Goal: Task Accomplishment & Management: Use online tool/utility

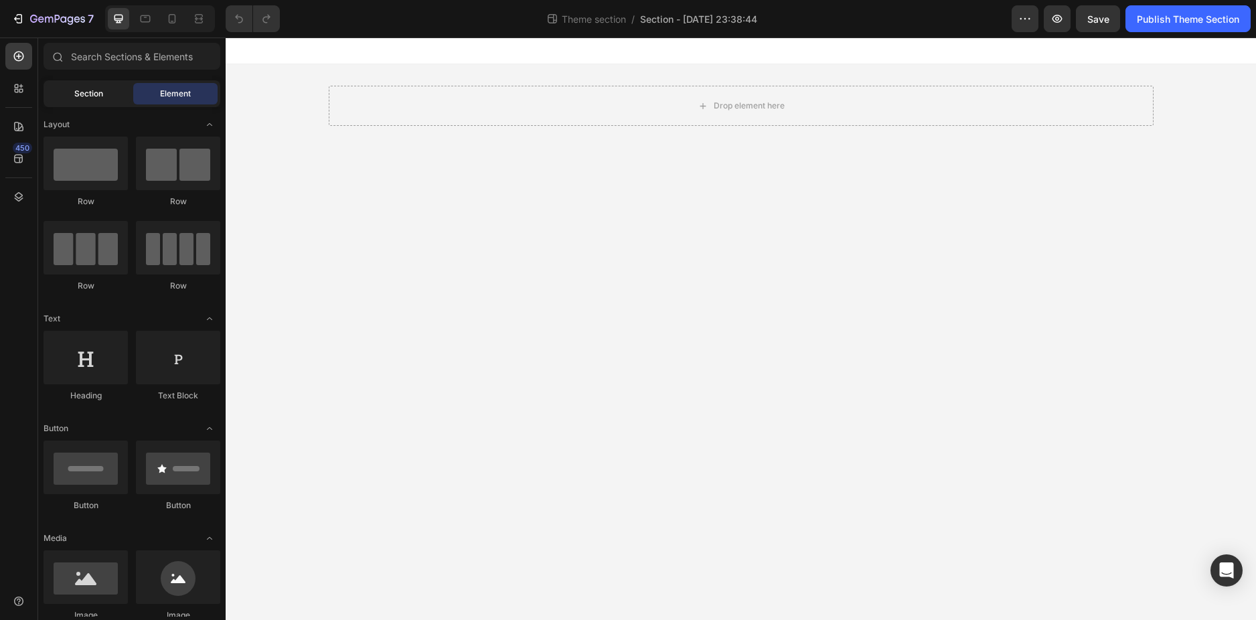
click at [82, 98] on span "Section" at bounding box center [88, 94] width 29 height 12
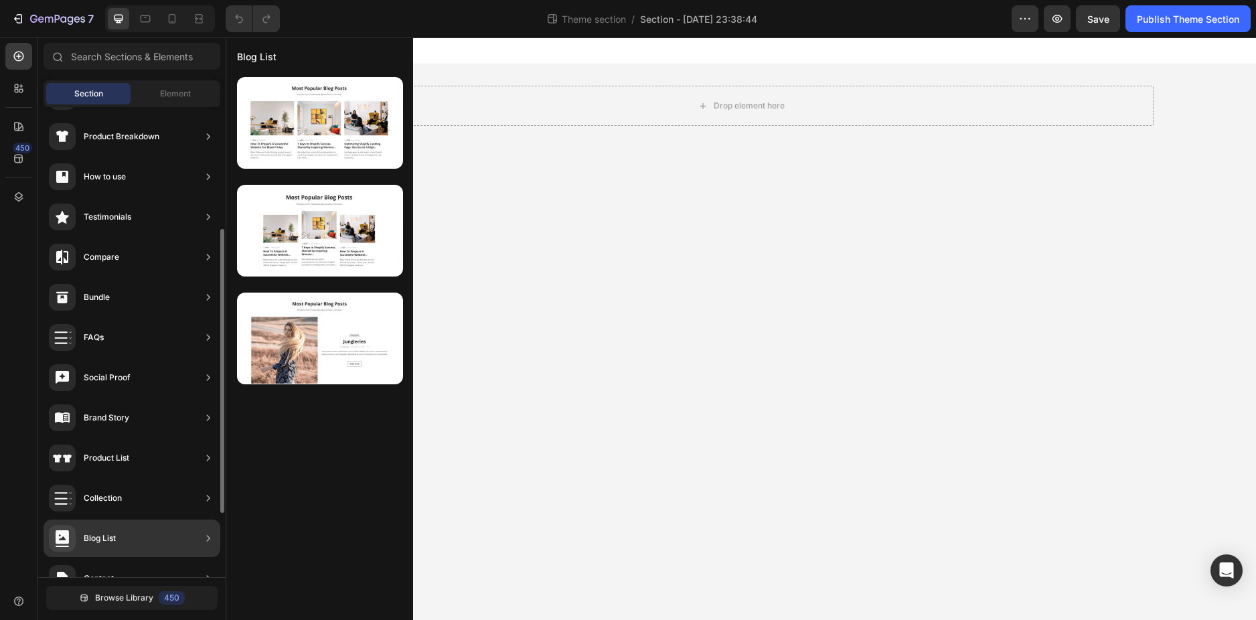
scroll to position [307, 0]
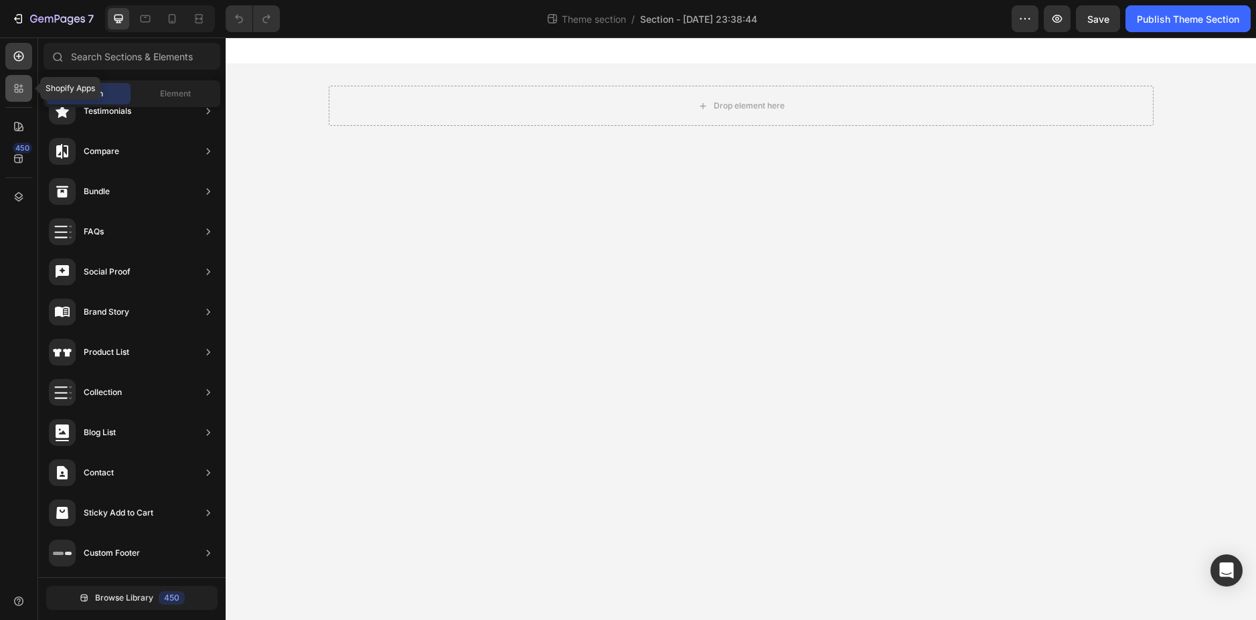
click at [21, 92] on icon at bounding box center [21, 91] width 4 height 4
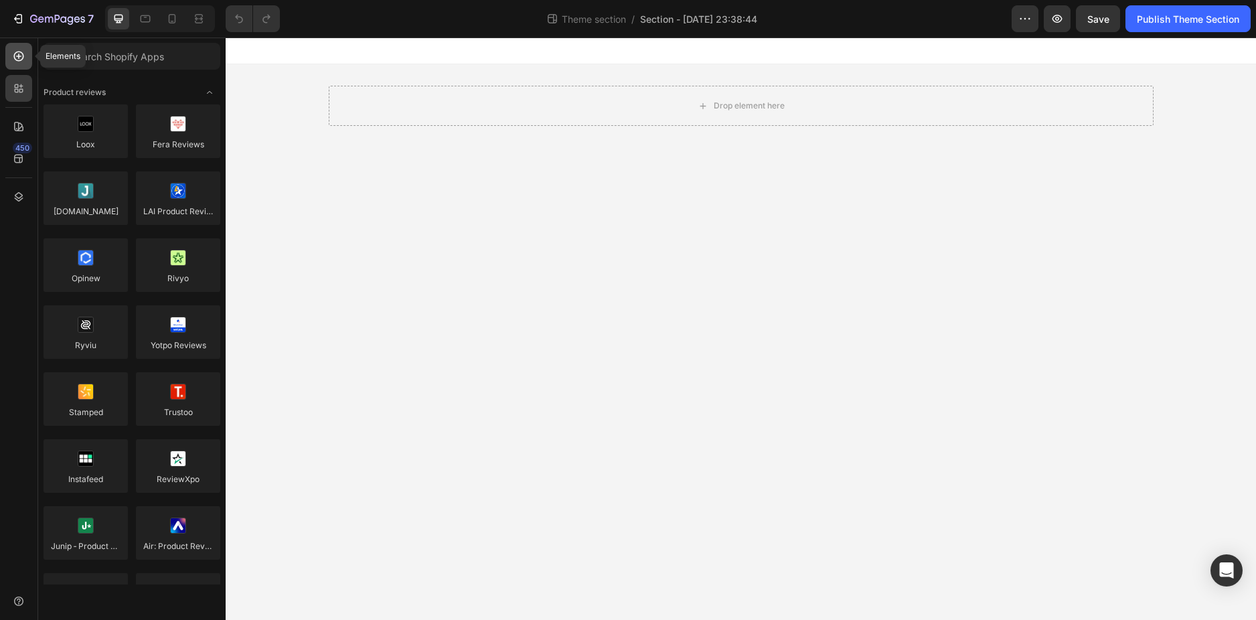
click at [23, 59] on icon at bounding box center [18, 56] width 13 height 13
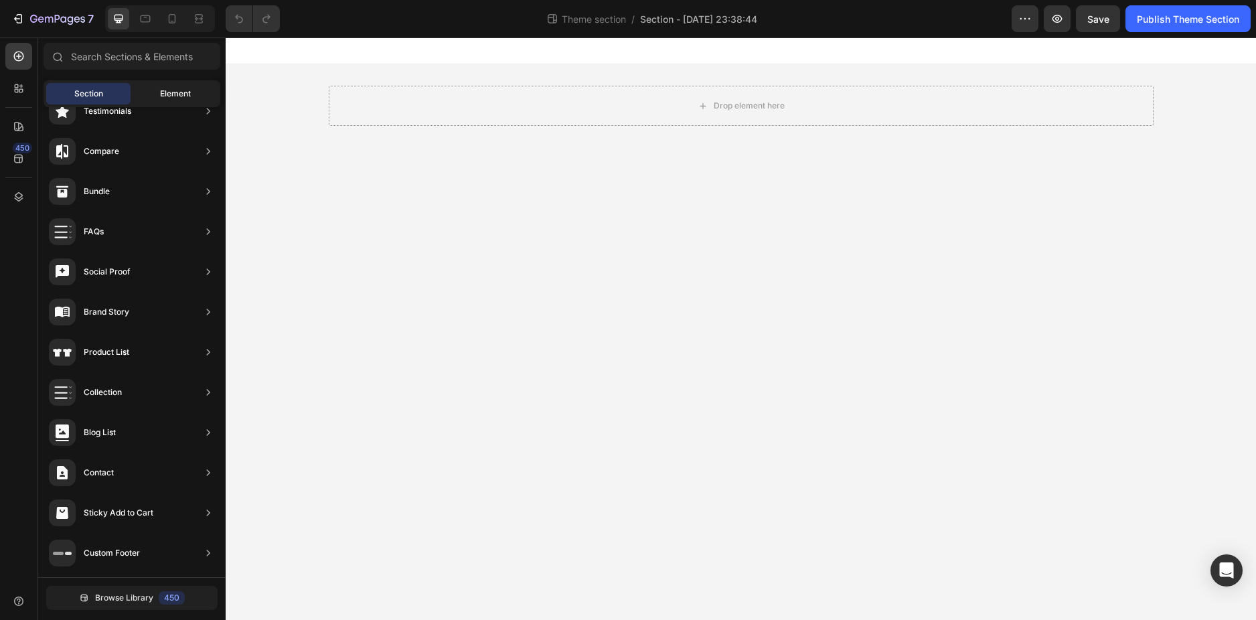
click at [164, 91] on span "Element" at bounding box center [175, 94] width 31 height 12
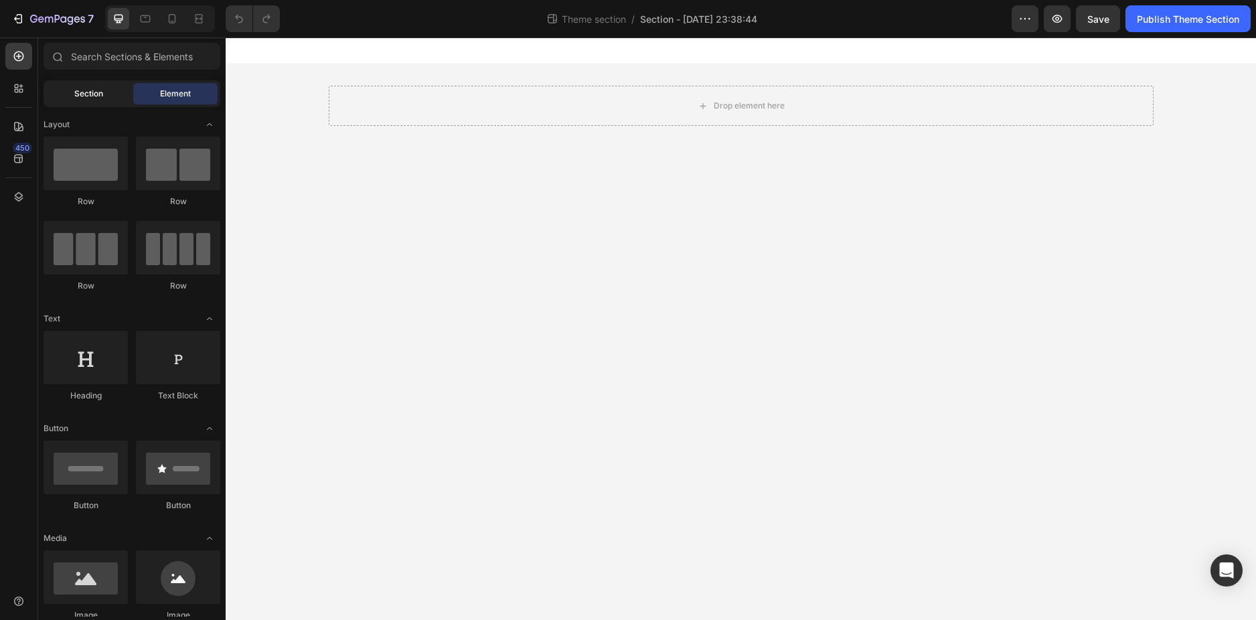
click at [112, 86] on div "Section" at bounding box center [88, 93] width 84 height 21
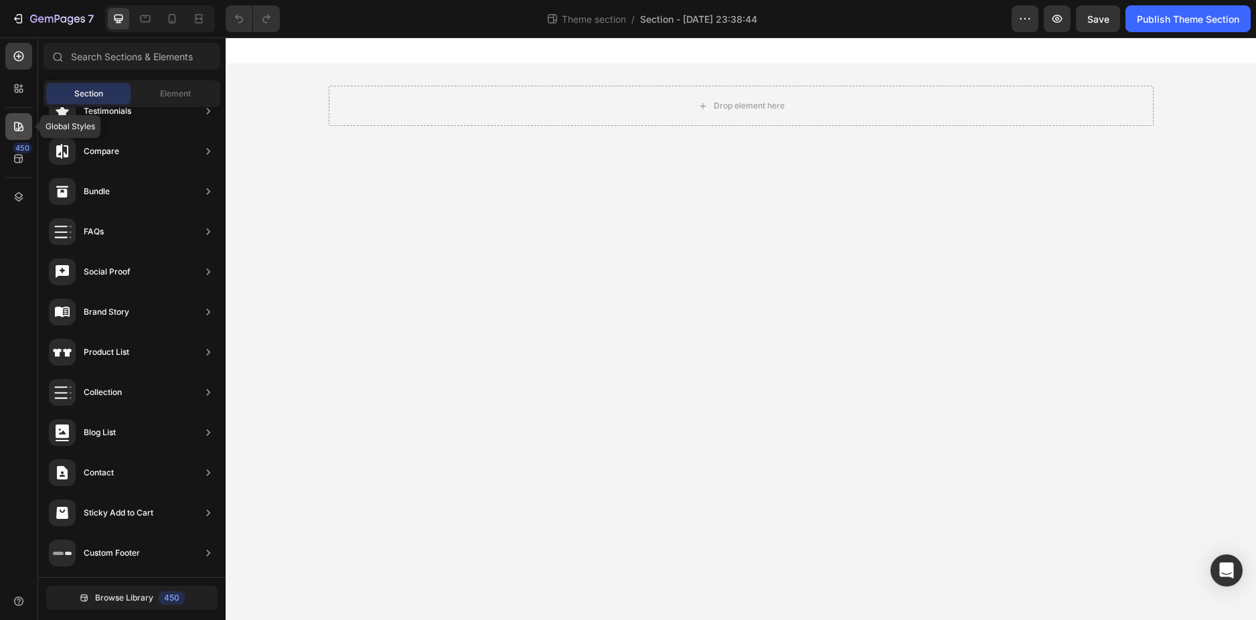
click at [27, 127] on div at bounding box center [18, 126] width 27 height 27
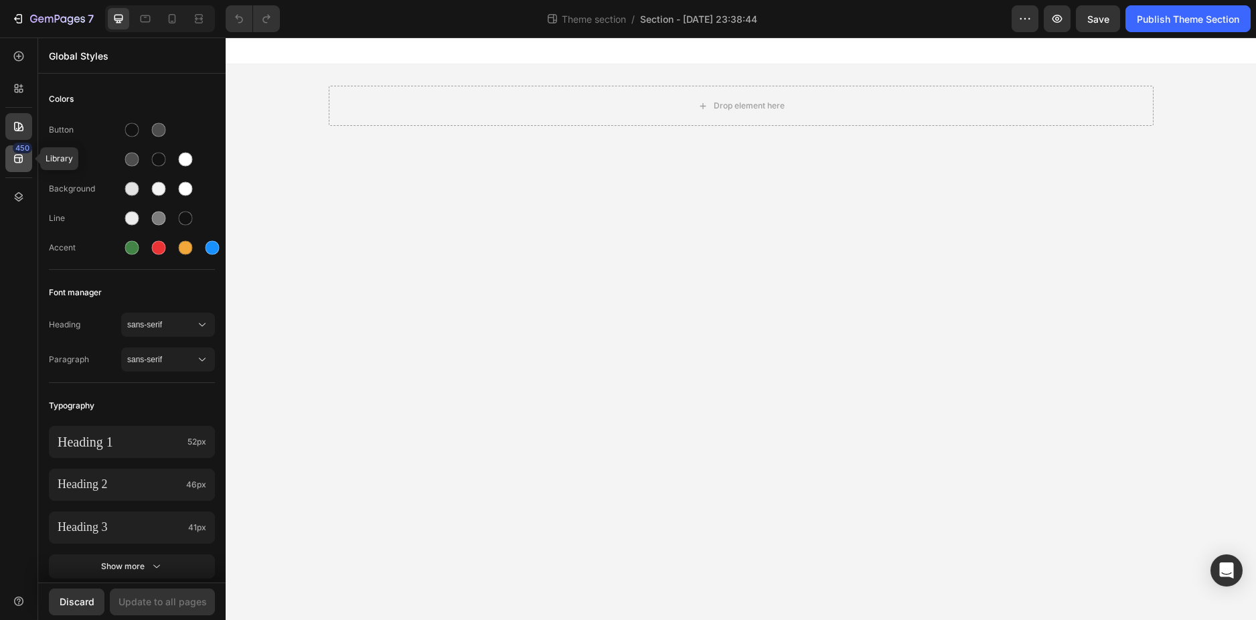
click at [21, 159] on icon at bounding box center [18, 158] width 13 height 13
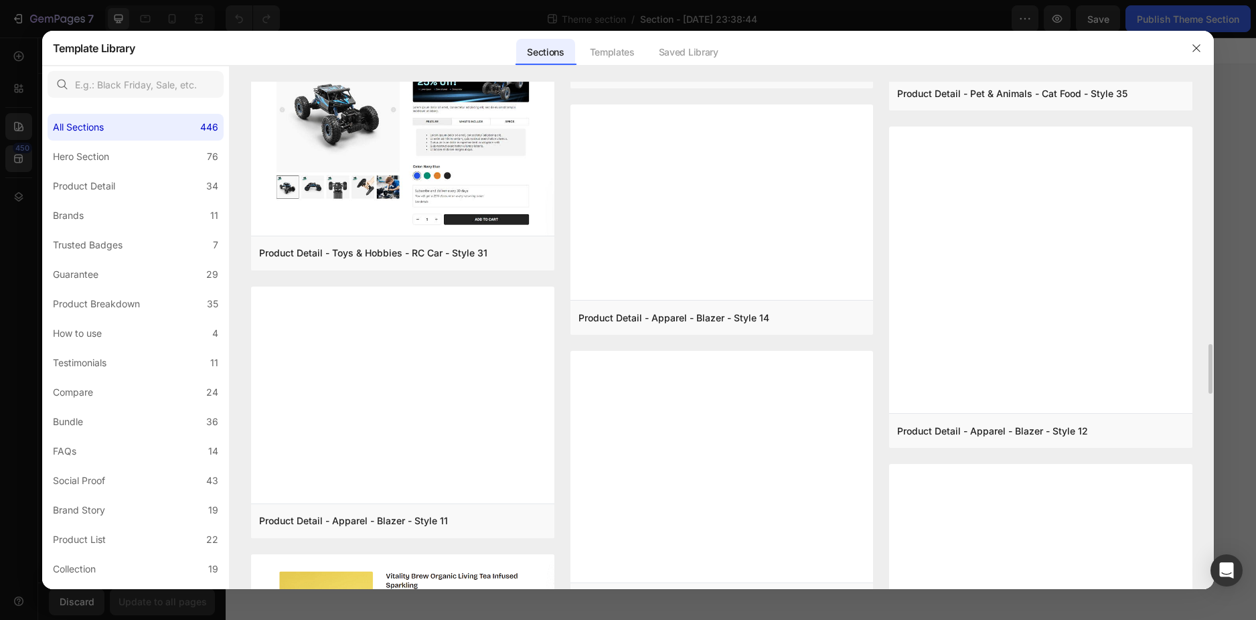
scroll to position [2924, 0]
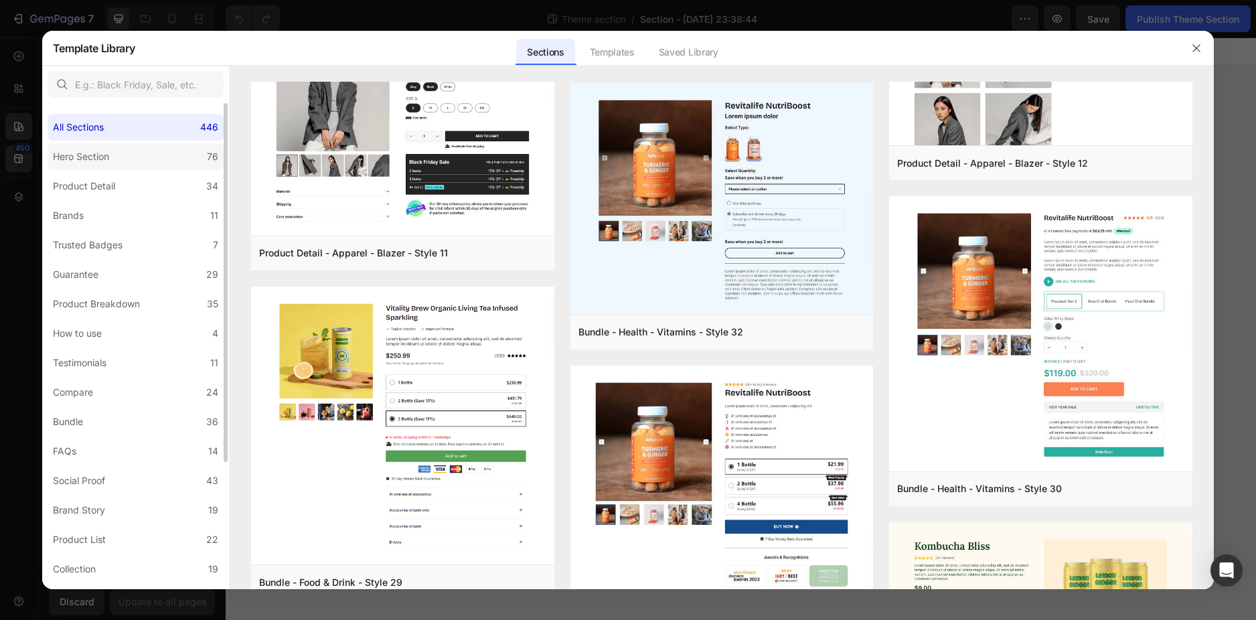
click at [131, 159] on label "Hero Section 76" at bounding box center [136, 156] width 176 height 27
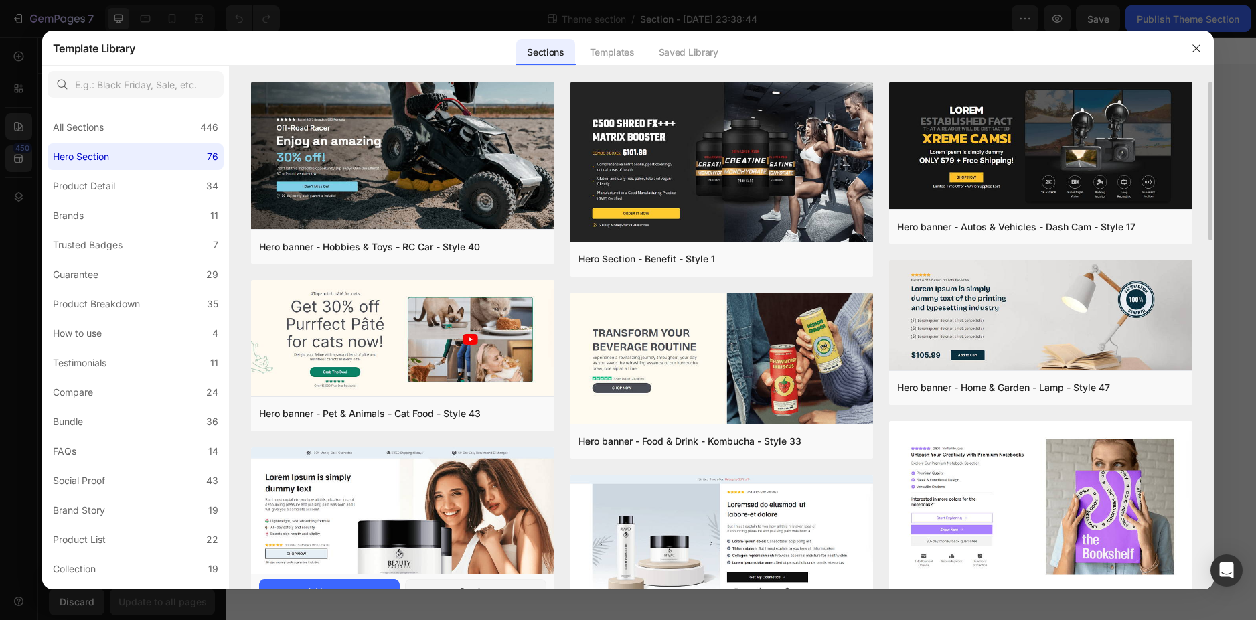
scroll to position [268, 0]
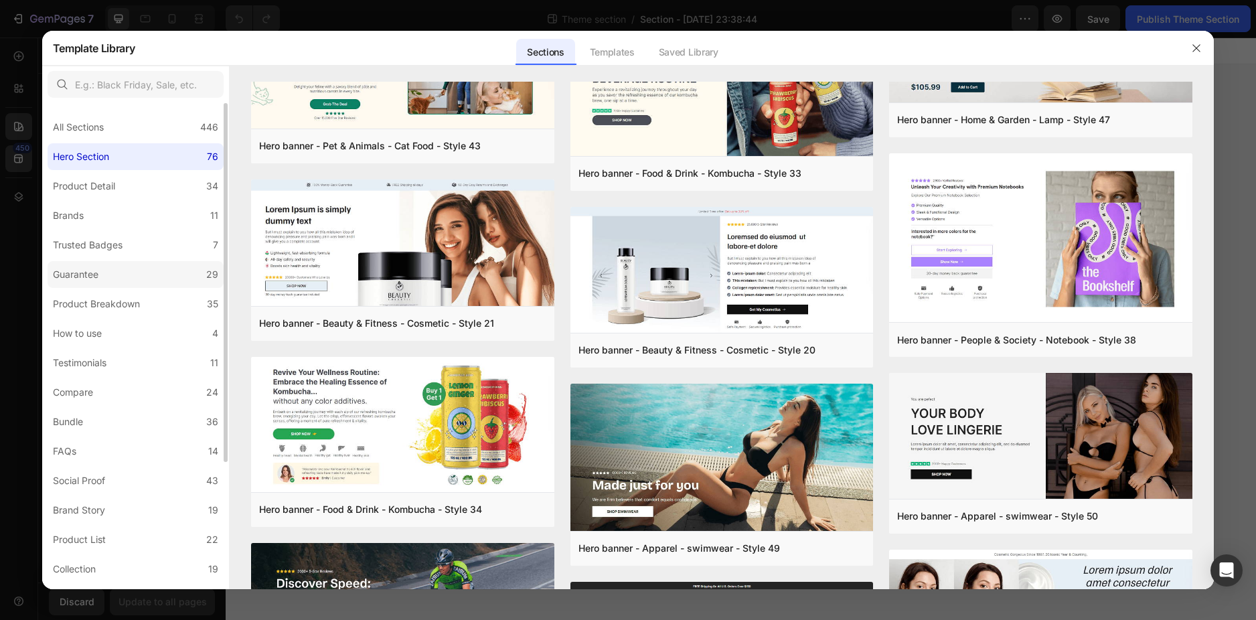
click at [100, 272] on div "Guarantee" at bounding box center [78, 274] width 51 height 16
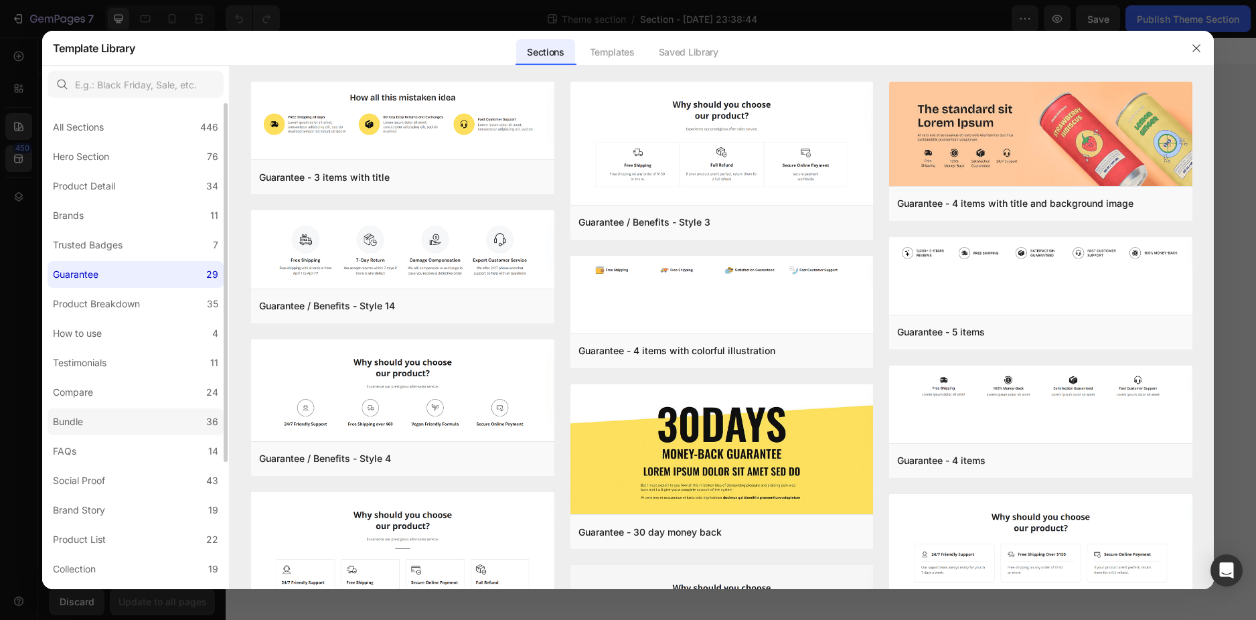
scroll to position [171, 0]
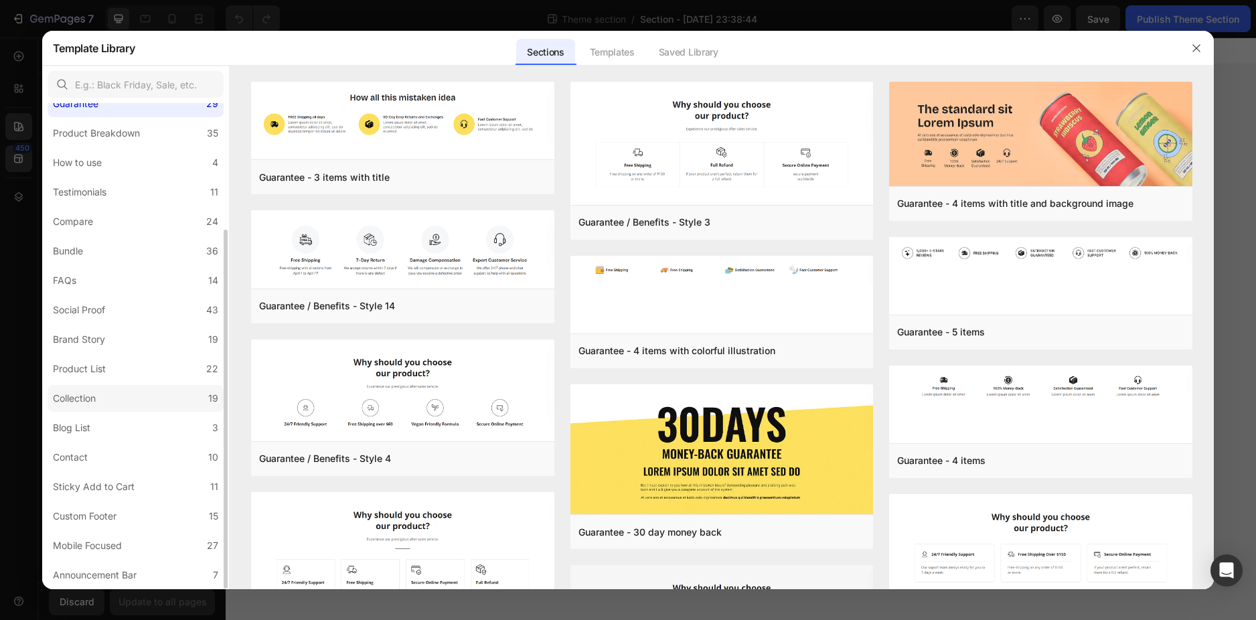
click at [143, 398] on label "Collection 19" at bounding box center [136, 398] width 176 height 27
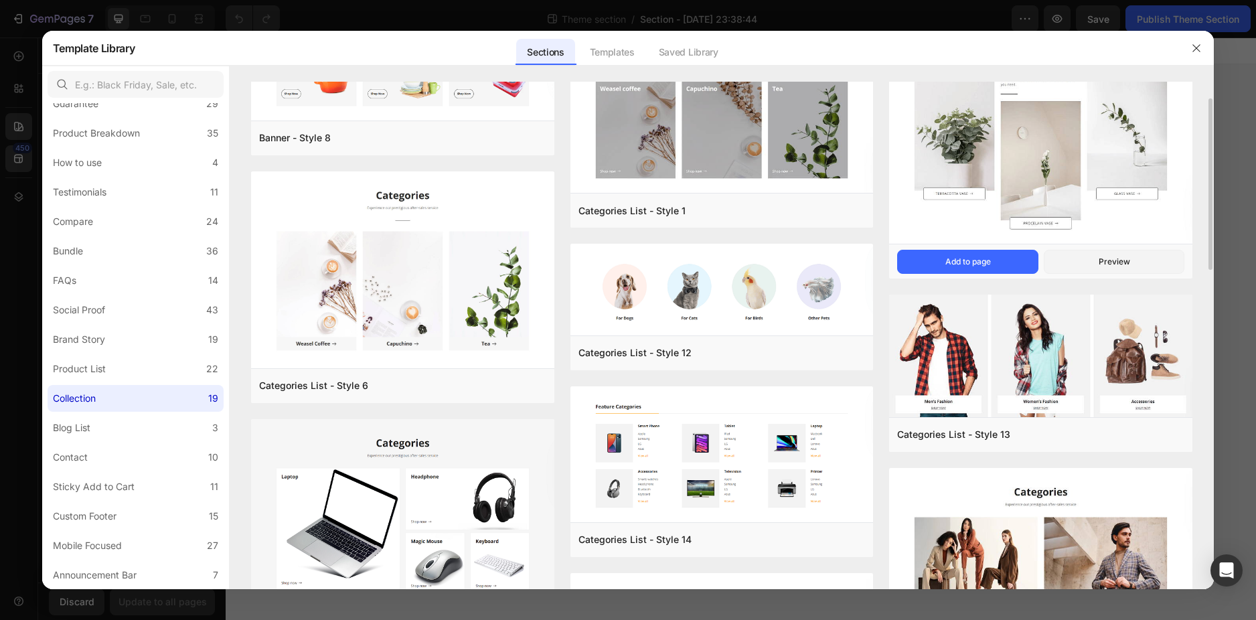
scroll to position [0, 0]
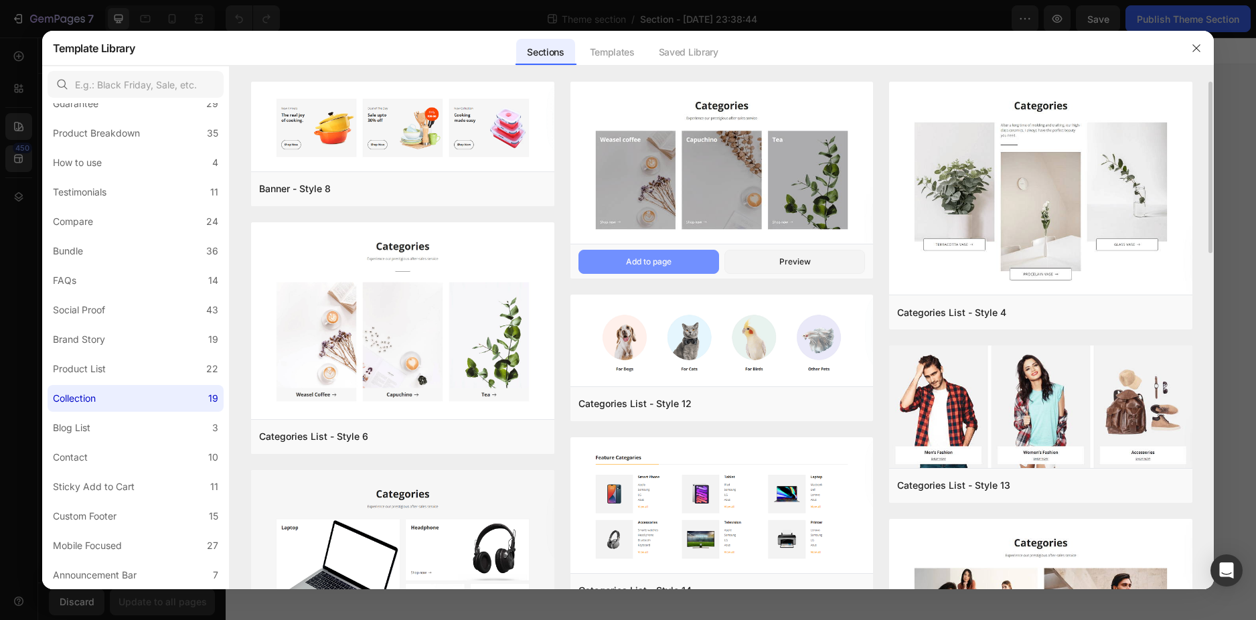
click at [643, 264] on div "Add to page" at bounding box center [649, 262] width 46 height 12
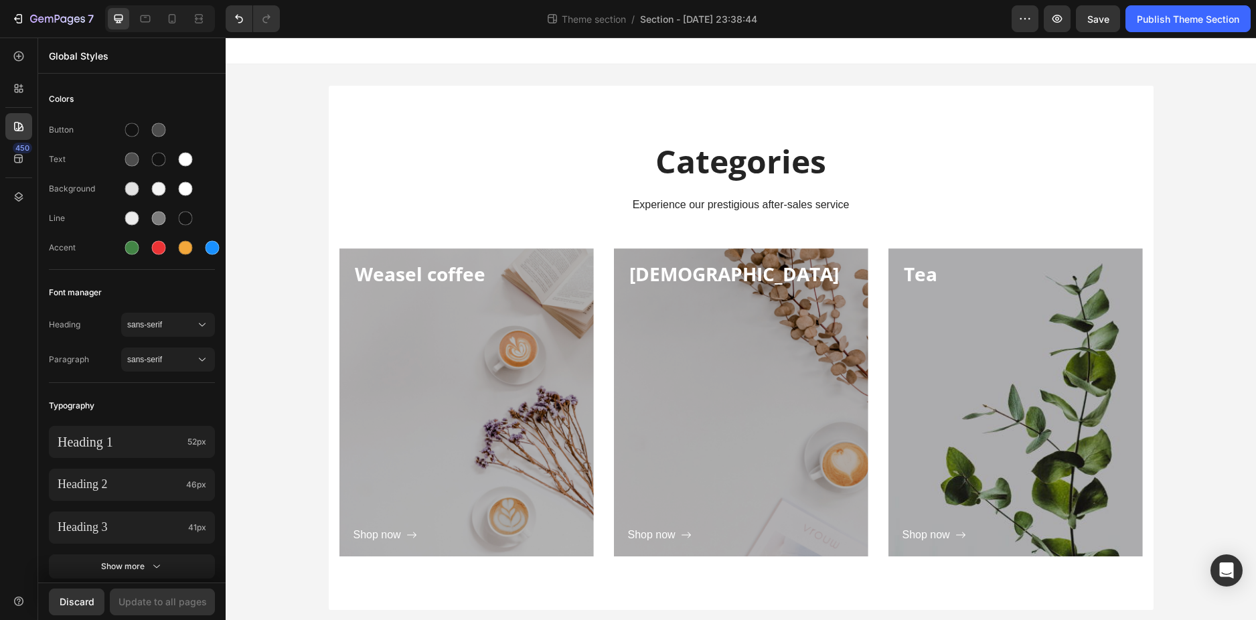
scroll to position [11, 0]
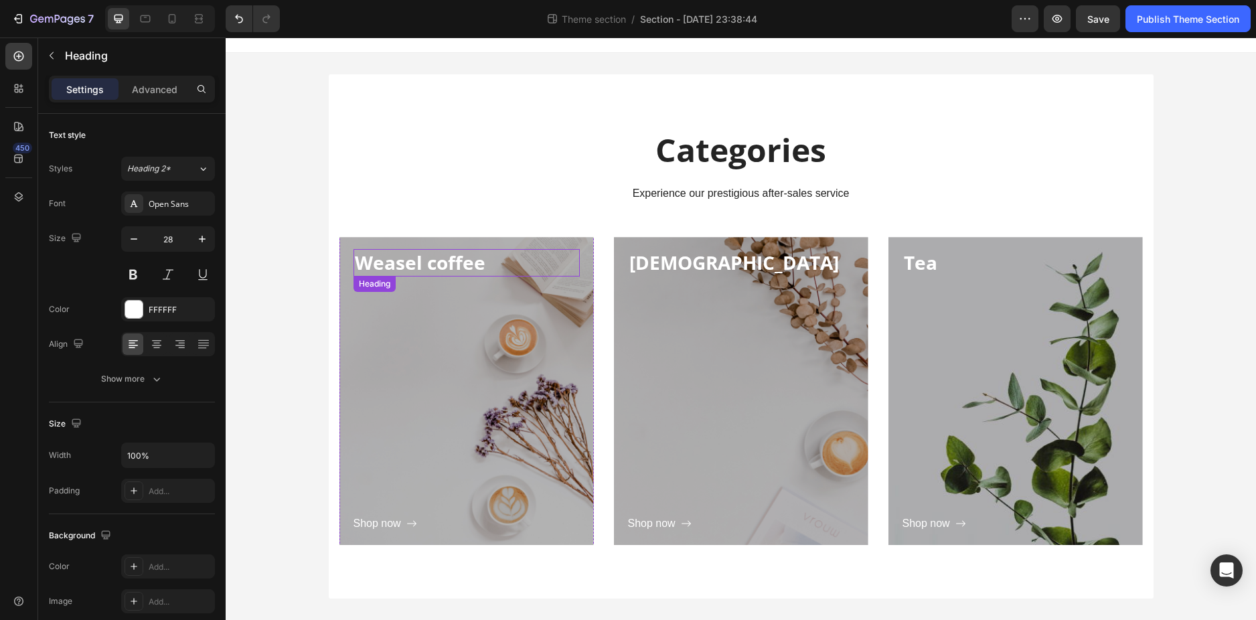
click at [439, 266] on p "Weasel coffee" at bounding box center [467, 262] width 224 height 24
click at [413, 262] on p "Weasel coffee" at bounding box center [467, 262] width 224 height 24
click at [412, 262] on p "Weasel coffee" at bounding box center [467, 262] width 224 height 24
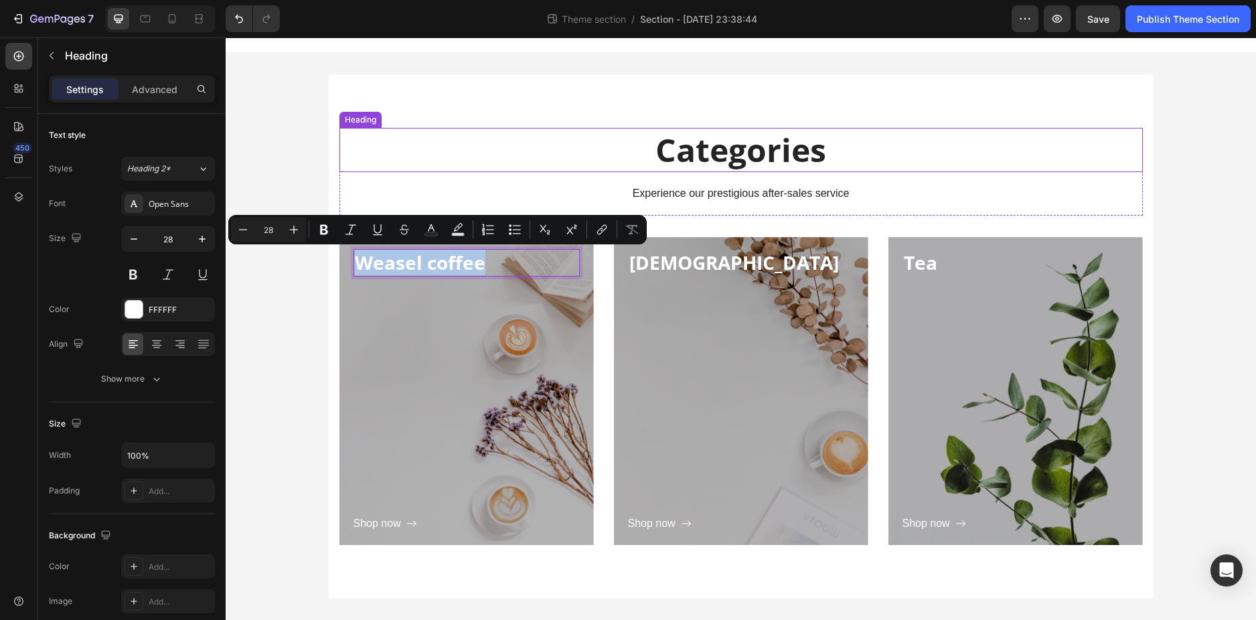
click at [888, 171] on p "Categories" at bounding box center [741, 150] width 801 height 42
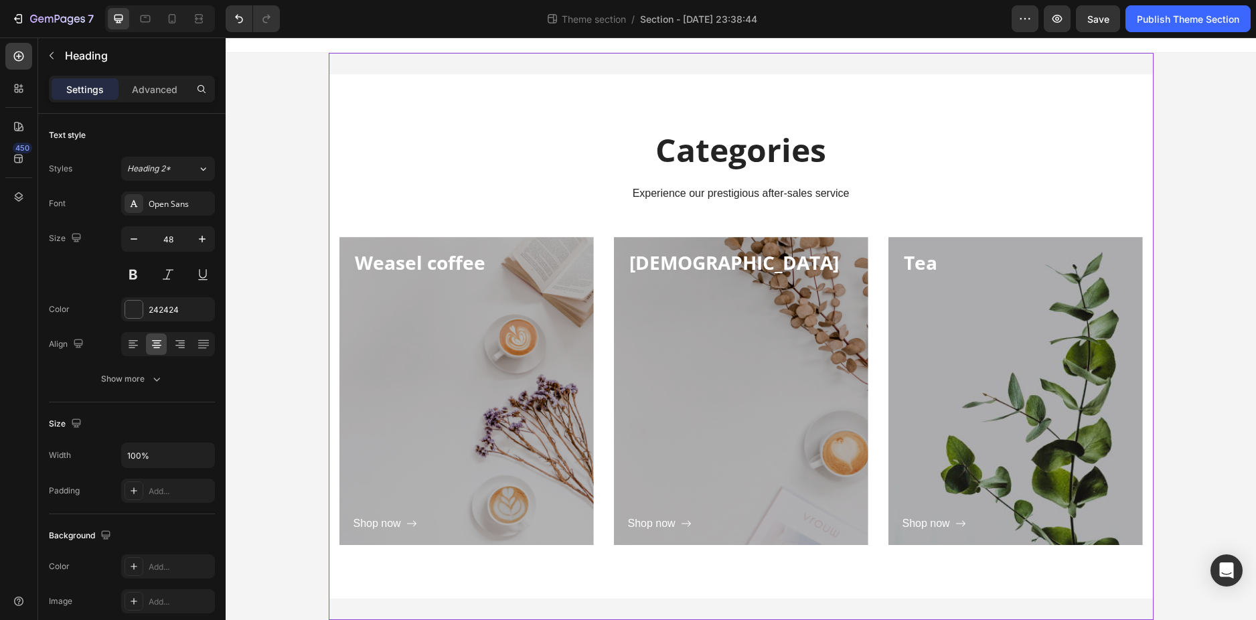
click at [1100, 607] on div "Categories Heading Experience our prestigious after-sales service Text block Ro…" at bounding box center [741, 336] width 825 height 567
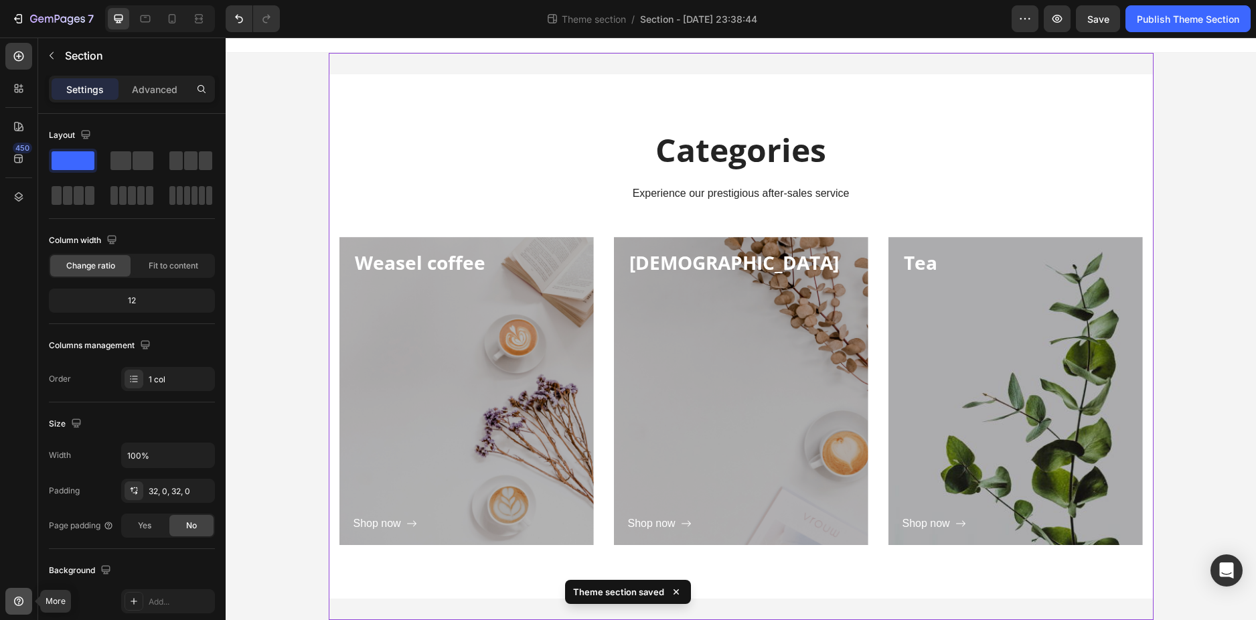
click at [23, 606] on icon at bounding box center [18, 601] width 13 height 13
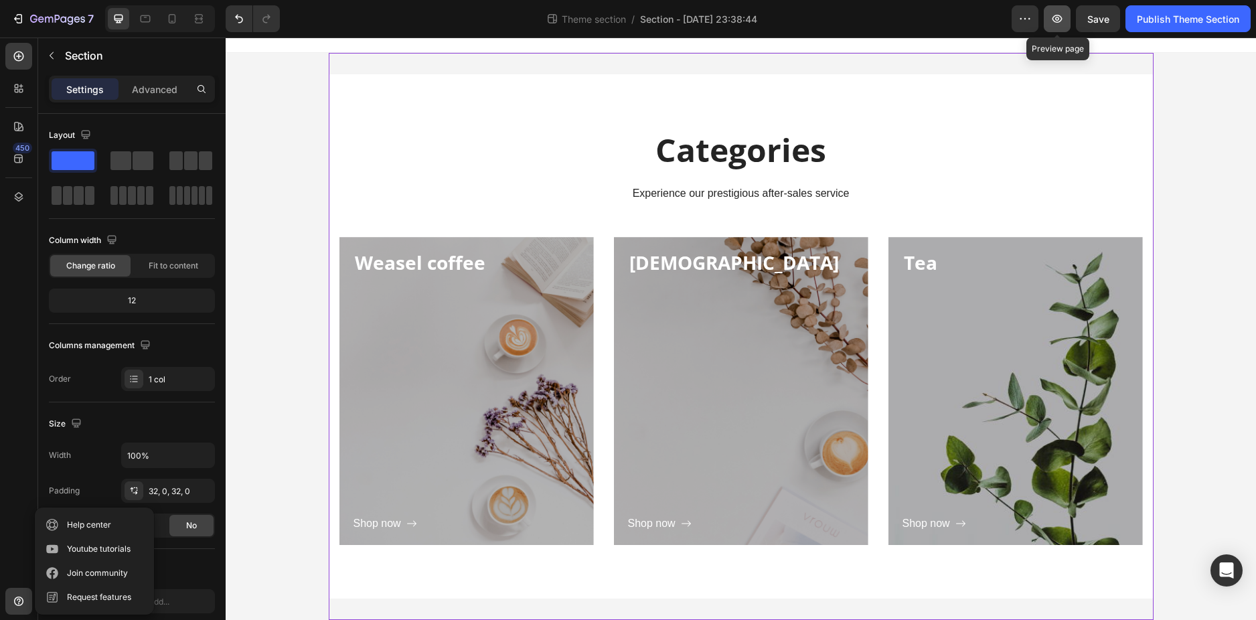
click at [1053, 19] on icon "button" at bounding box center [1056, 18] width 13 height 13
